Goal: Navigation & Orientation: Find specific page/section

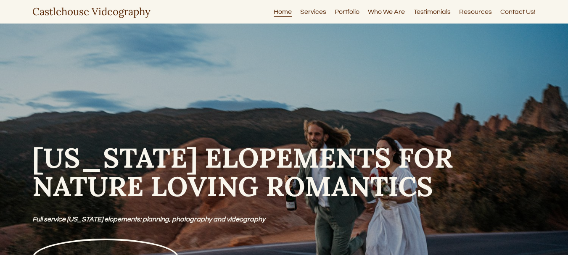
click at [318, 9] on link "Services" at bounding box center [313, 11] width 26 height 11
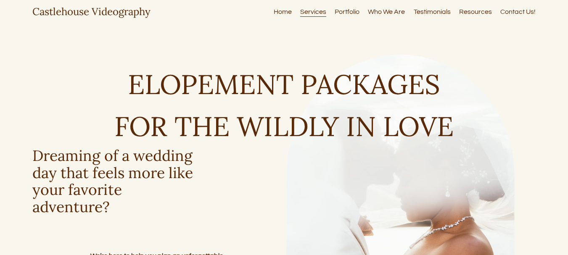
click at [351, 11] on link "Portfolio" at bounding box center [346, 11] width 25 height 11
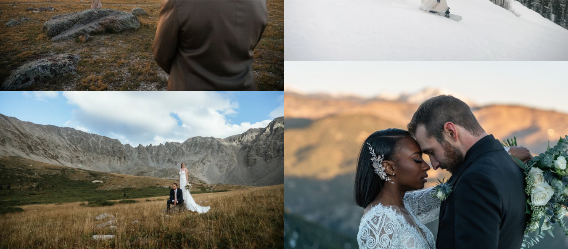
scroll to position [2030, 0]
